Goal: Use online tool/utility: Utilize a website feature to perform a specific function

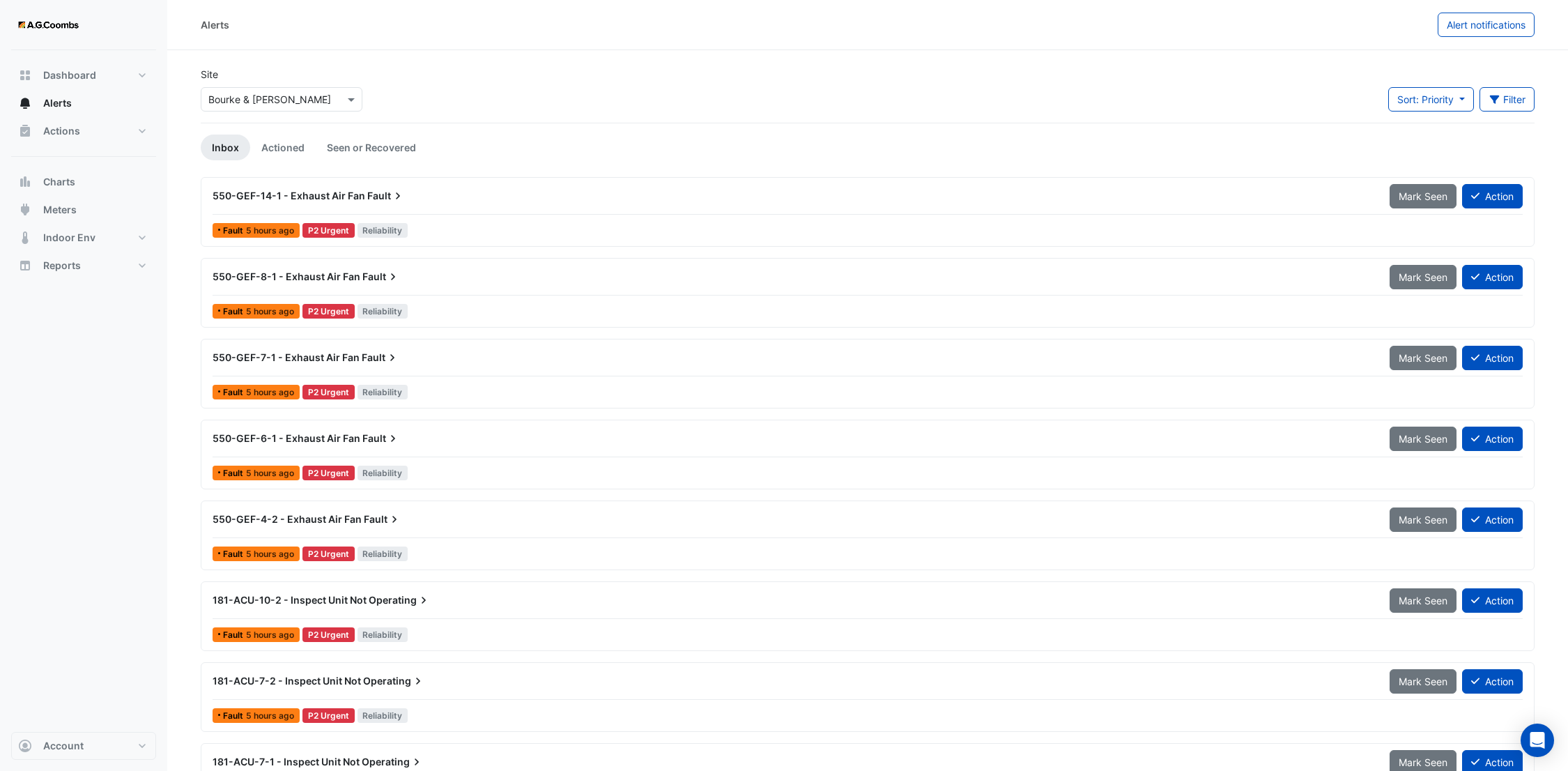
click at [243, 97] on input "text" at bounding box center [268, 100] width 119 height 15
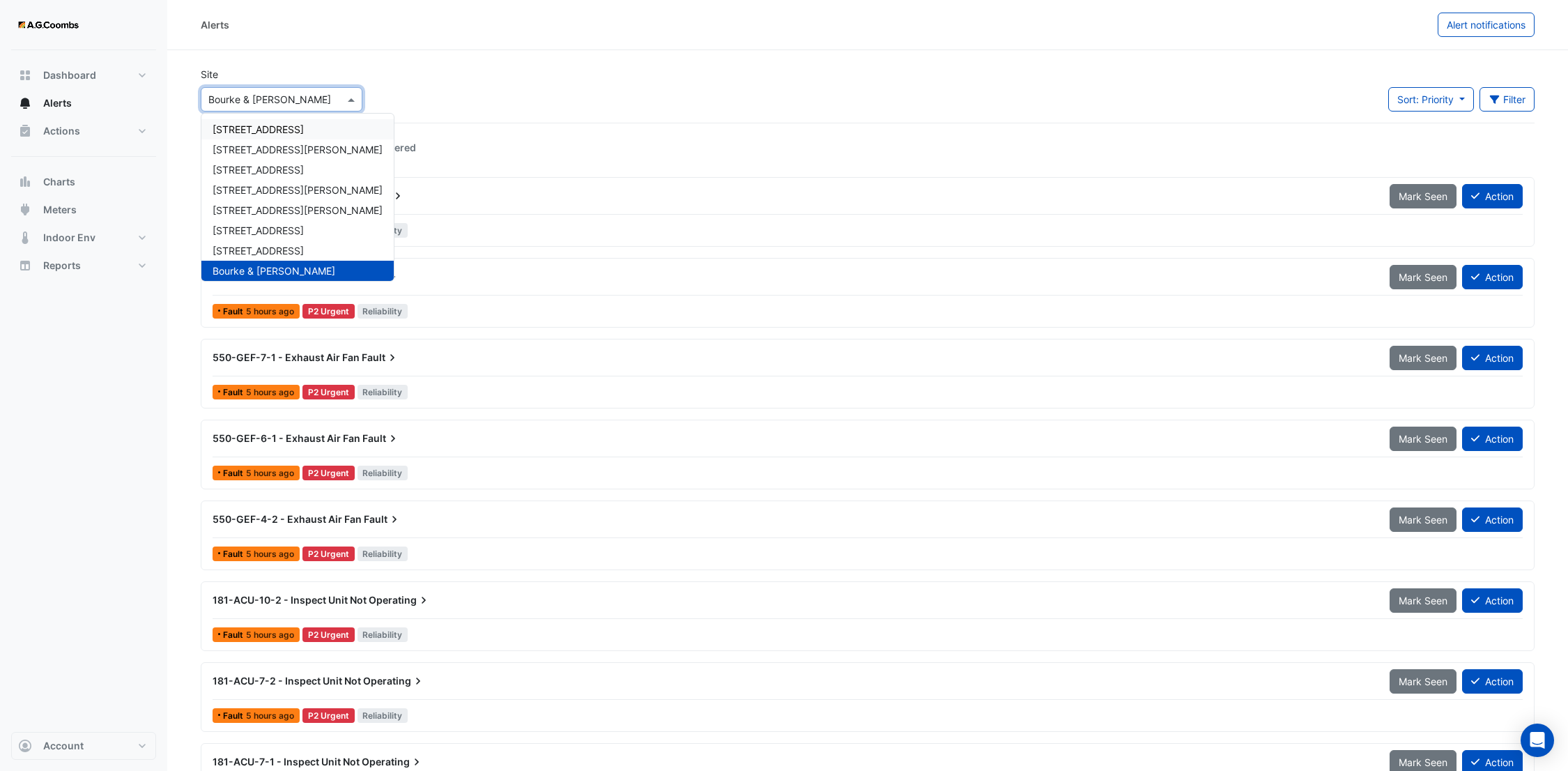
click at [249, 121] on div "[STREET_ADDRESS]" at bounding box center [297, 129] width 192 height 20
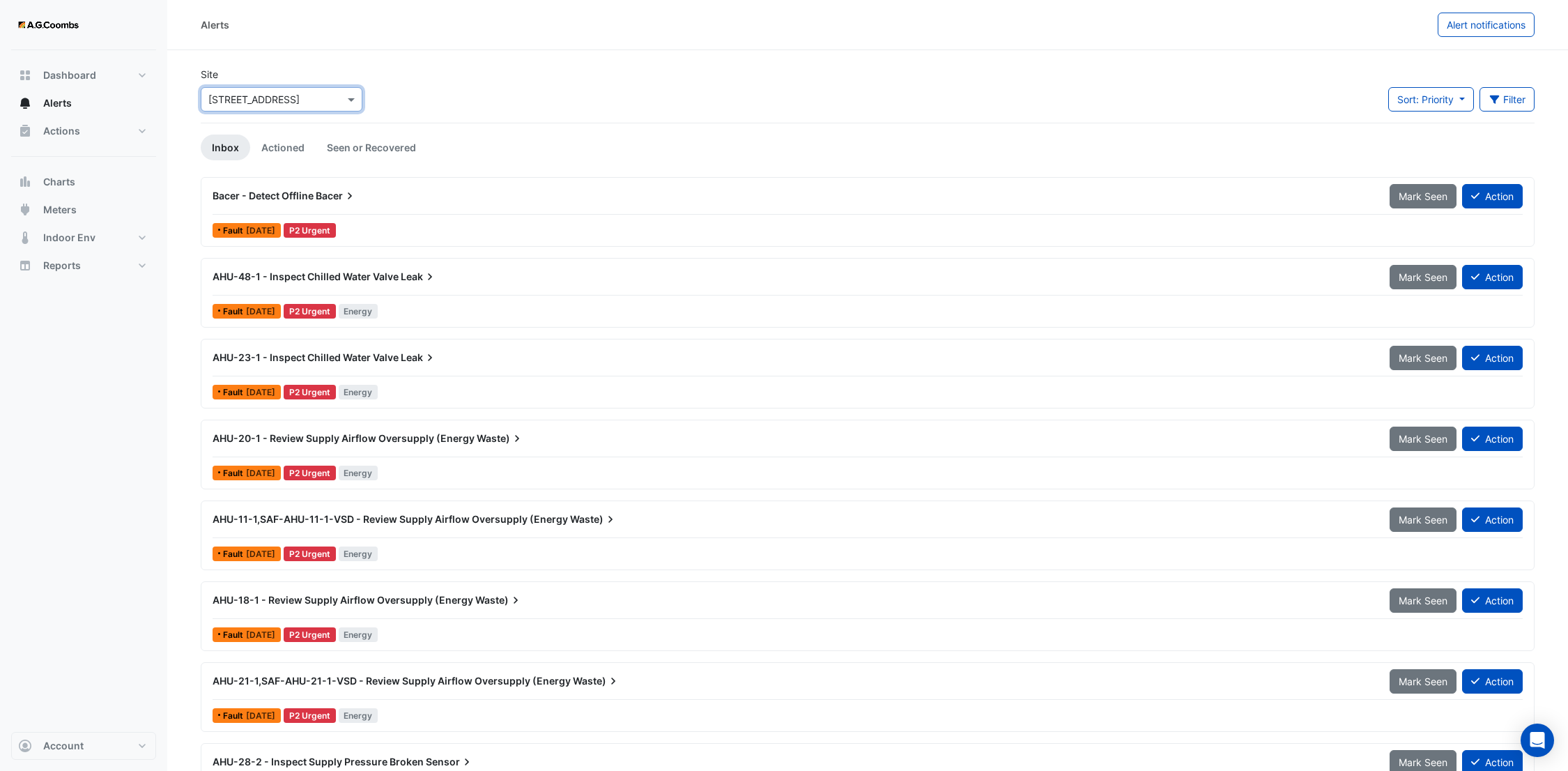
click at [303, 195] on span "Bacer - Detect Offline" at bounding box center [263, 196] width 101 height 12
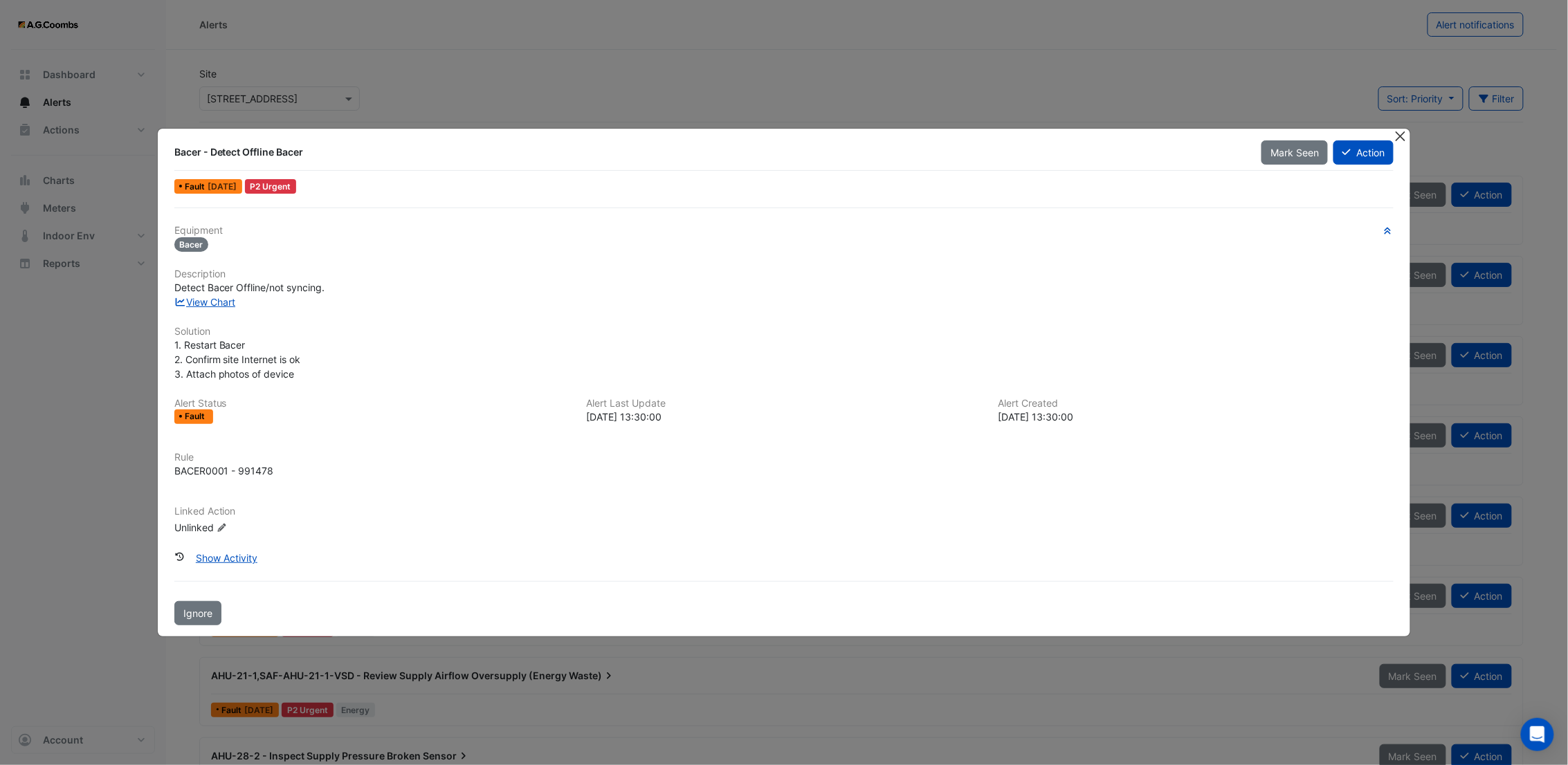
click at [1405, 134] on button "Close" at bounding box center [1400, 136] width 15 height 15
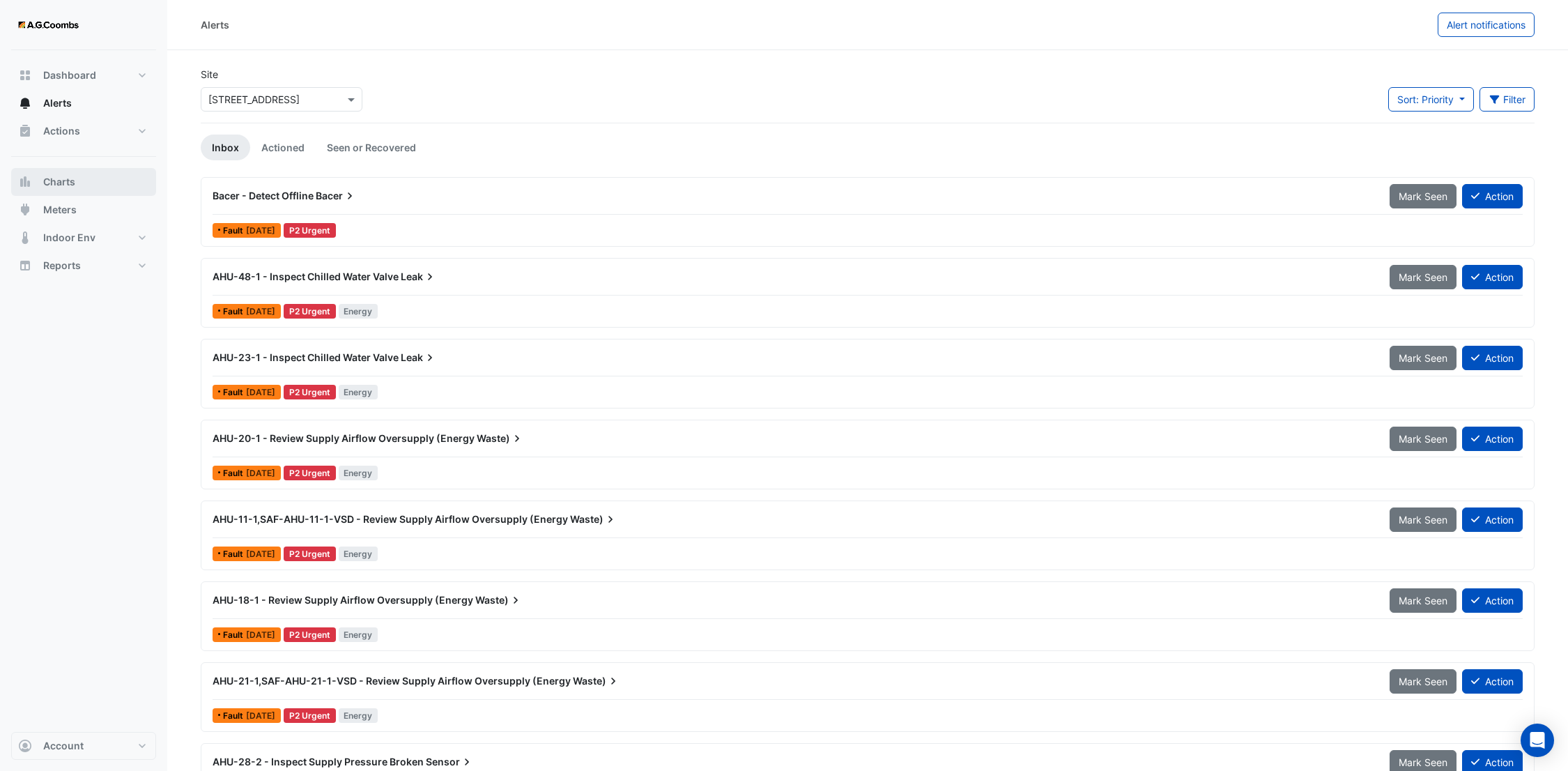
click at [50, 189] on span "Charts" at bounding box center [59, 182] width 32 height 14
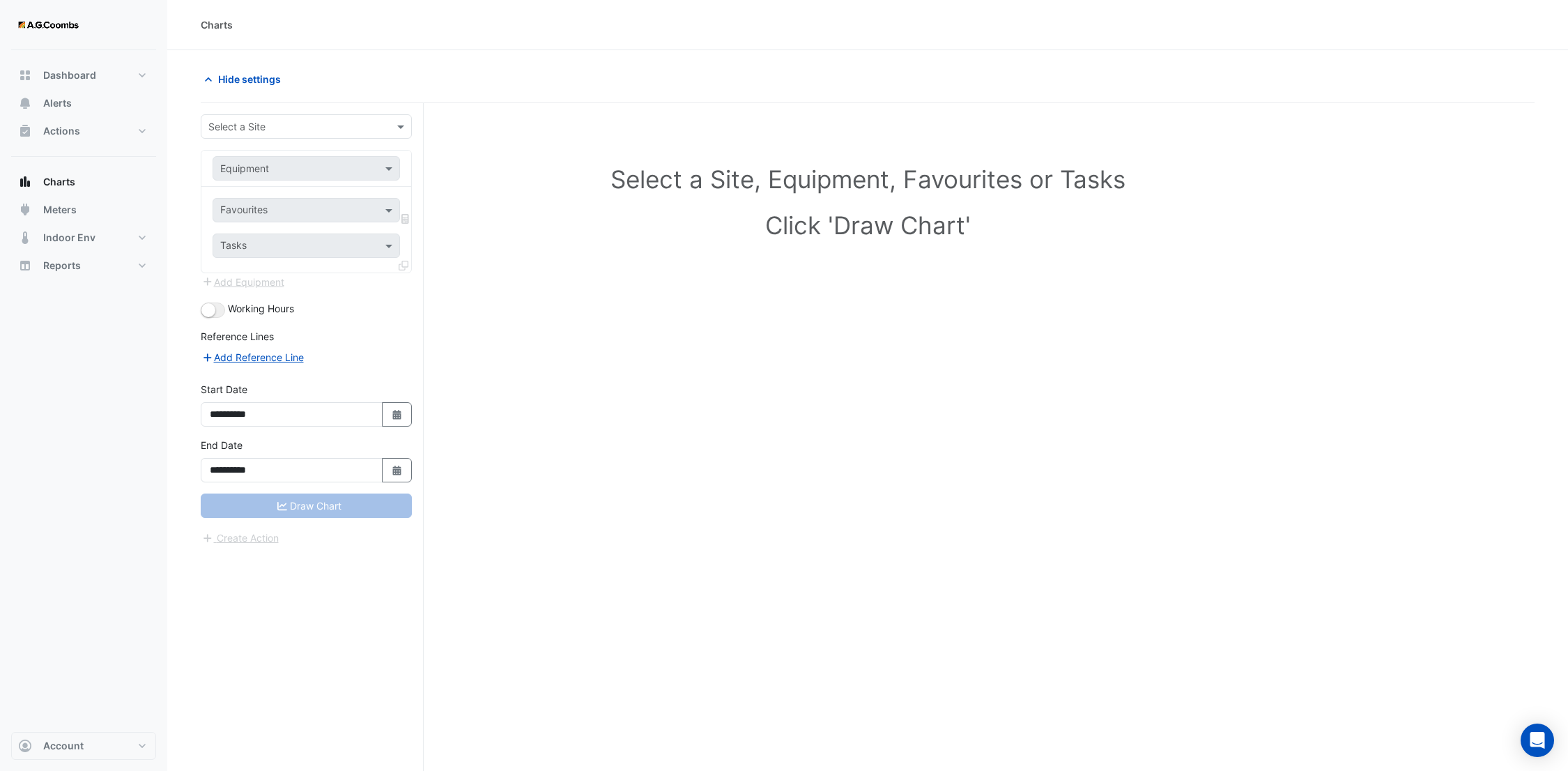
click at [342, 138] on div "Select a Site" at bounding box center [306, 126] width 211 height 25
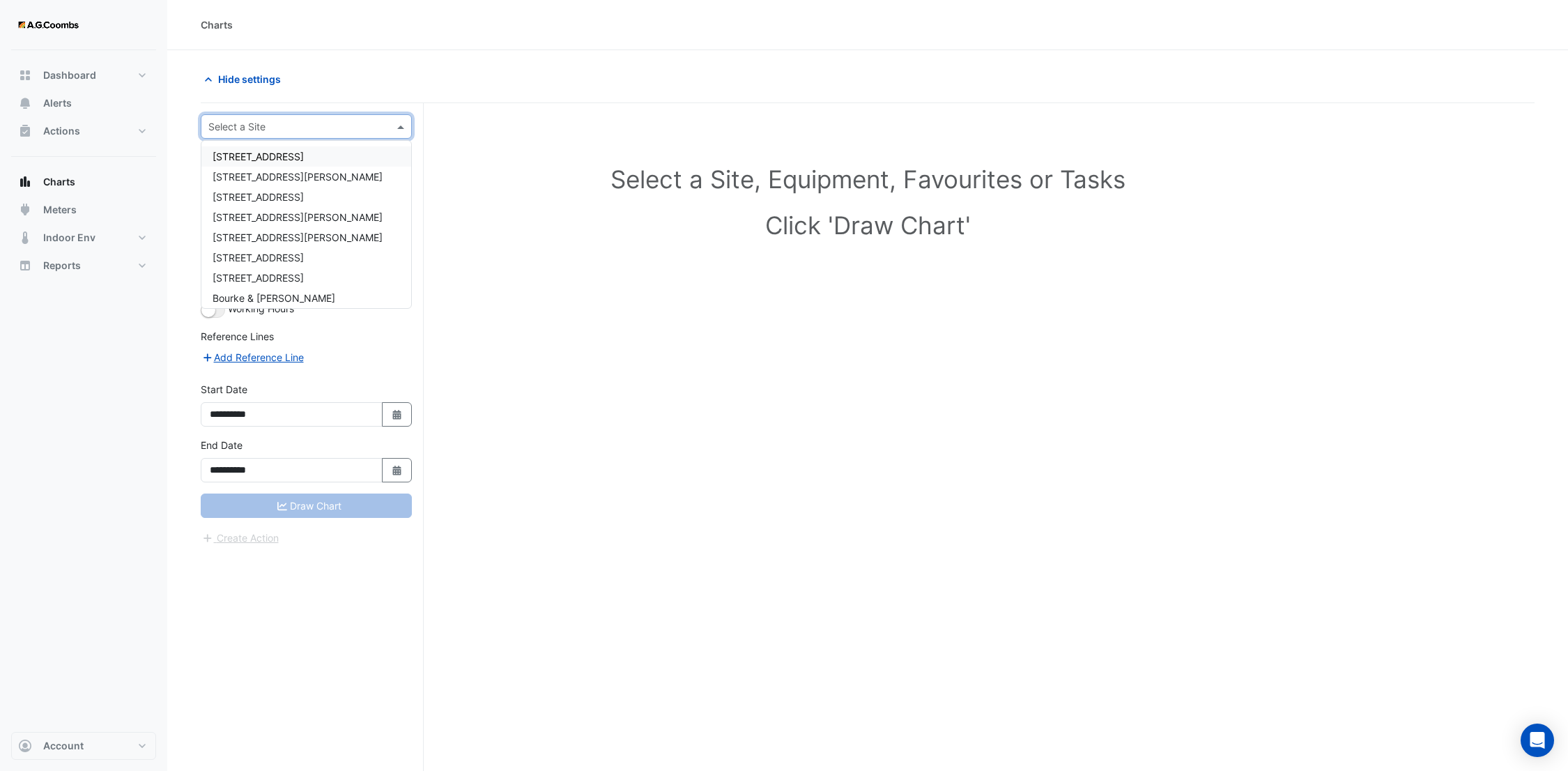
click at [292, 164] on div "[STREET_ADDRESS]" at bounding box center [306, 156] width 210 height 20
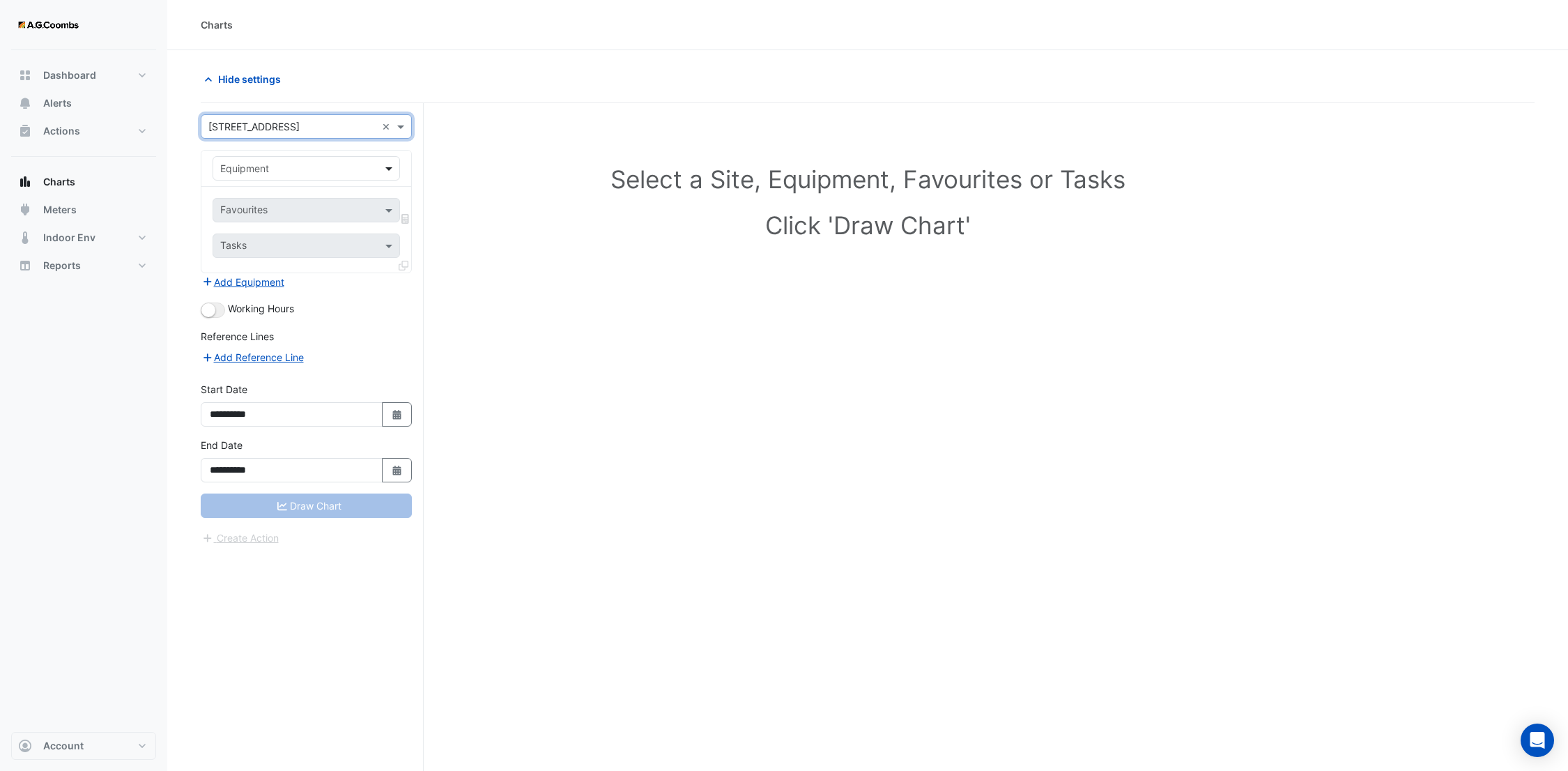
click at [387, 171] on span at bounding box center [390, 168] width 18 height 15
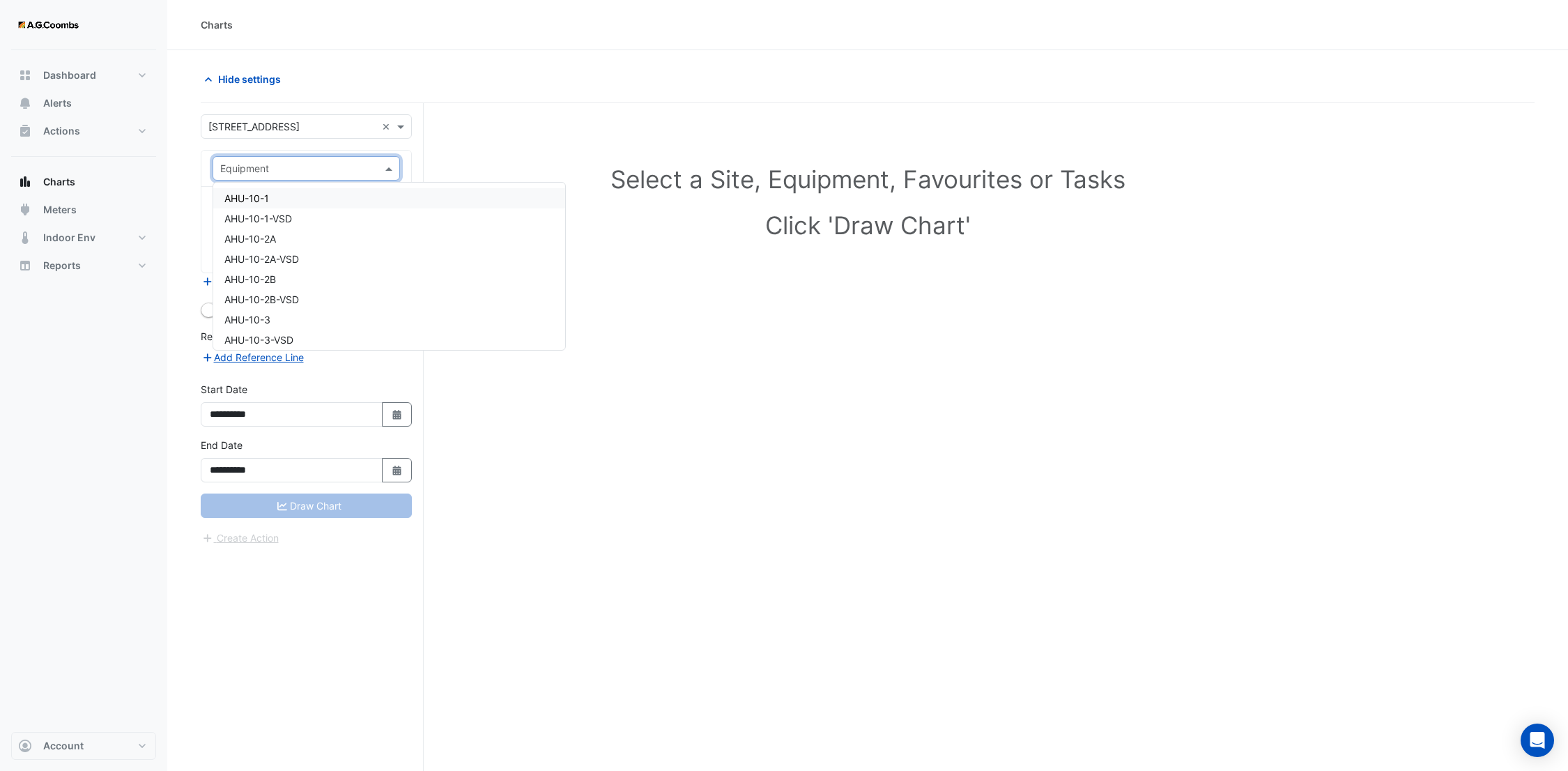
click at [255, 201] on span "AHU-10-1" at bounding box center [246, 198] width 44 height 12
click at [260, 217] on input "text" at bounding box center [298, 211] width 156 height 15
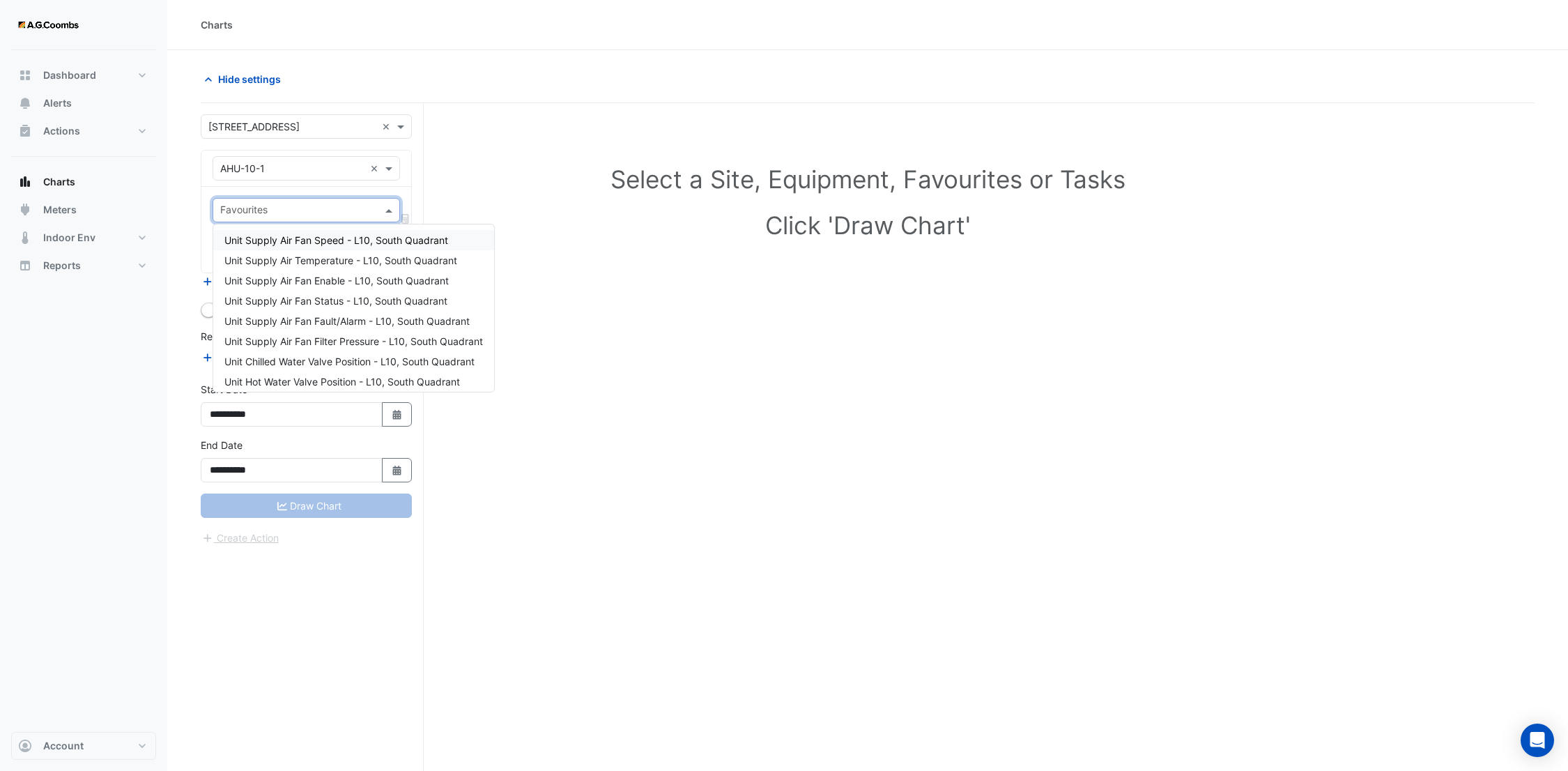
click at [267, 244] on span "Unit Supply Air Fan Speed - L10, South Quadrant" at bounding box center [336, 240] width 224 height 12
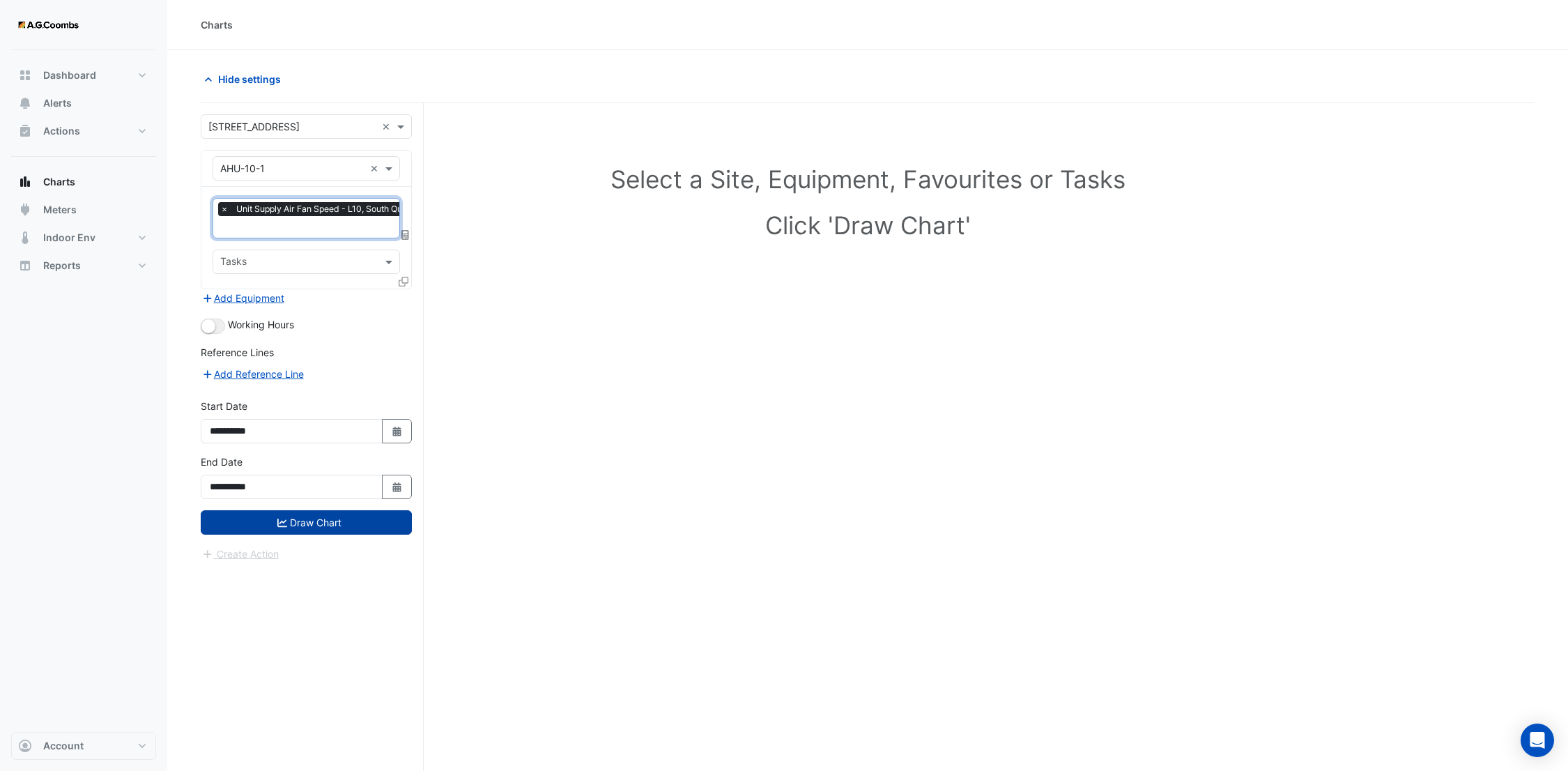
click at [292, 518] on button "Draw Chart" at bounding box center [306, 522] width 211 height 25
